Goal: Communication & Community: Answer question/provide support

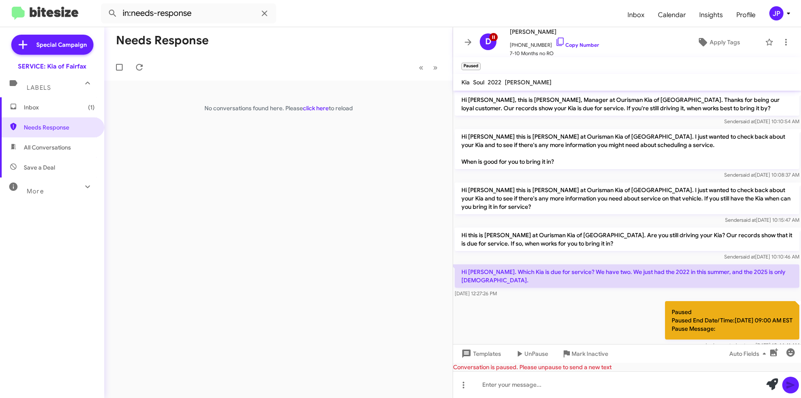
click at [76, 108] on span "Inbox (1)" at bounding box center [59, 107] width 71 height 8
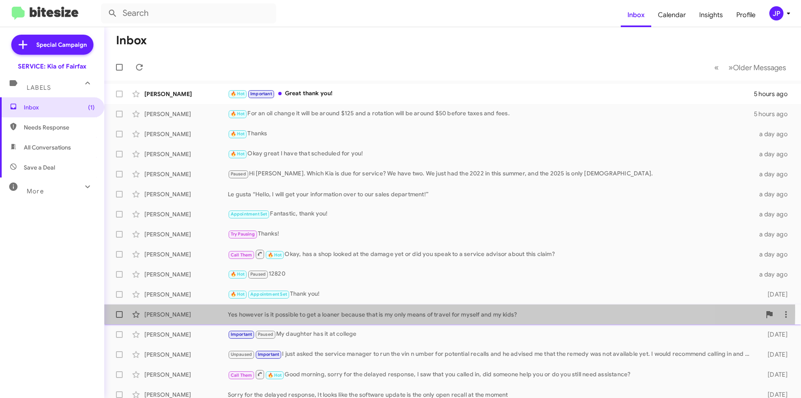
click at [384, 310] on div "Yes however is it possible to get a loaner because that is my only means of tra…" at bounding box center [494, 314] width 533 height 8
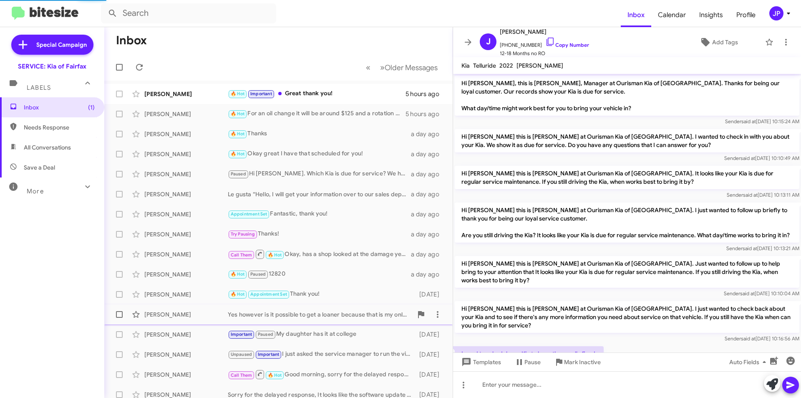
scroll to position [88, 0]
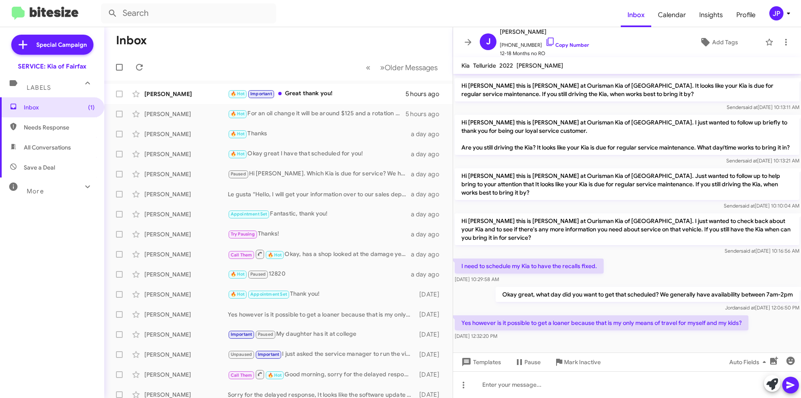
click at [66, 123] on span "Needs Response" at bounding box center [59, 127] width 71 height 8
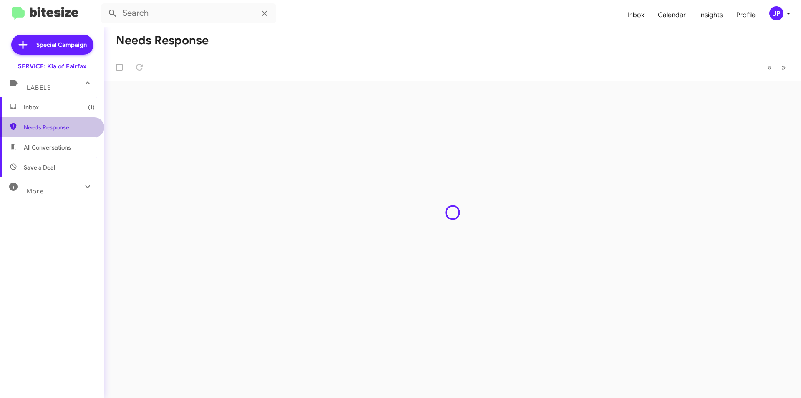
type input "in:needs-response"
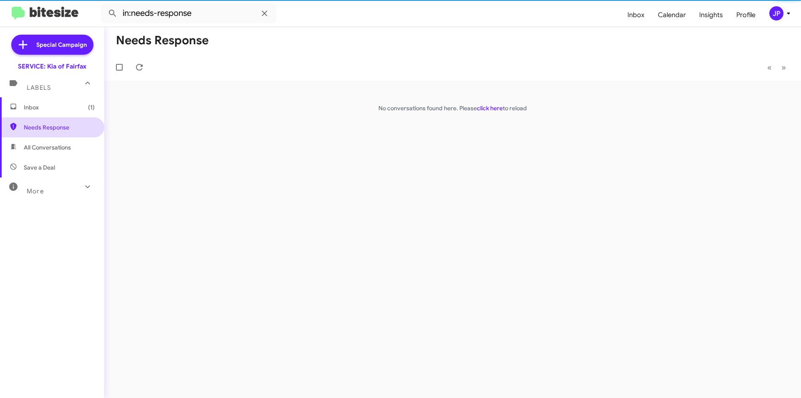
click at [66, 123] on span "Needs Response" at bounding box center [59, 127] width 71 height 8
